Goal: Information Seeking & Learning: Learn about a topic

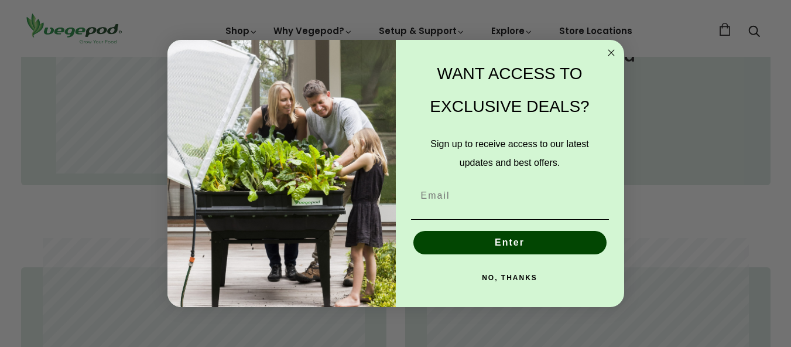
scroll to position [0, 188]
click at [609, 53] on circle "Close dialog" at bounding box center [611, 52] width 13 height 13
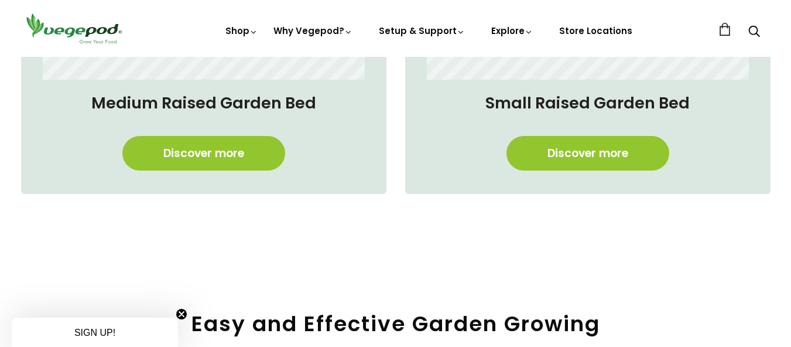
scroll to position [841, 0]
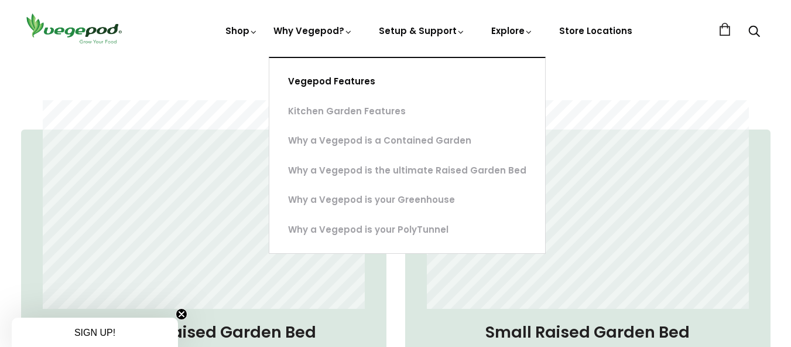
click at [319, 79] on link "Vegepod Features" at bounding box center [407, 82] width 276 height 30
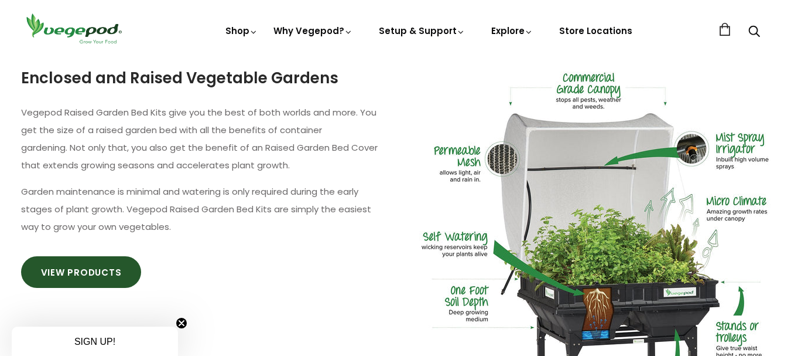
scroll to position [705, 0]
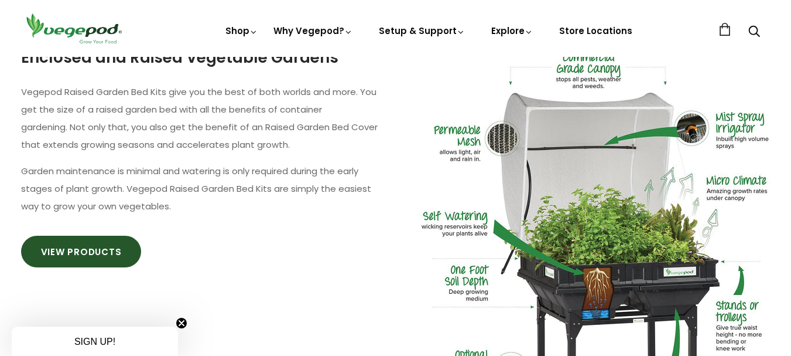
click at [353, 192] on p "Garden maintenance is minimal and watering is only required during the early st…" at bounding box center [204, 188] width 366 height 53
